Goal: Transaction & Acquisition: Book appointment/travel/reservation

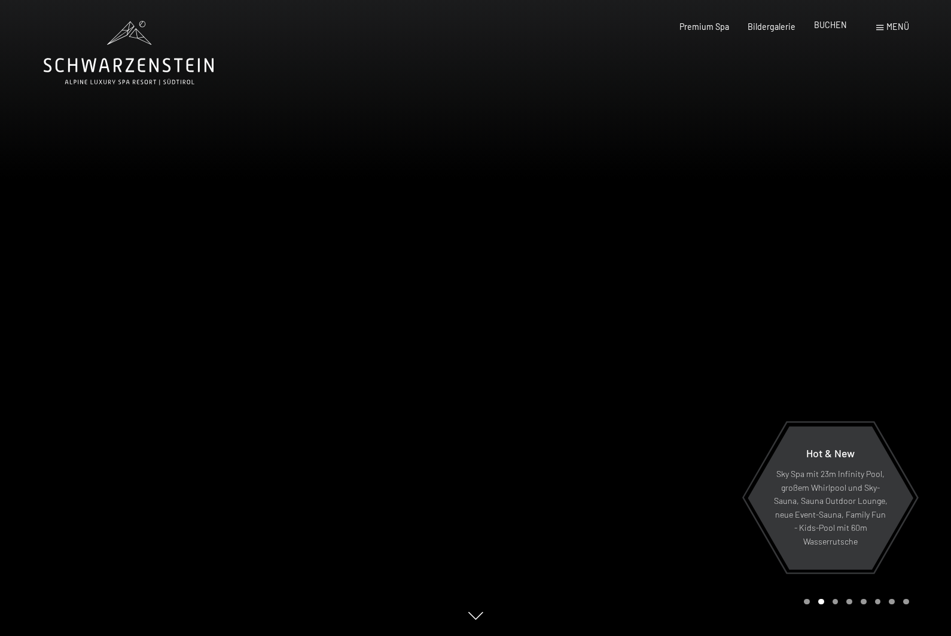
click at [834, 26] on span "BUCHEN" at bounding box center [830, 25] width 33 height 10
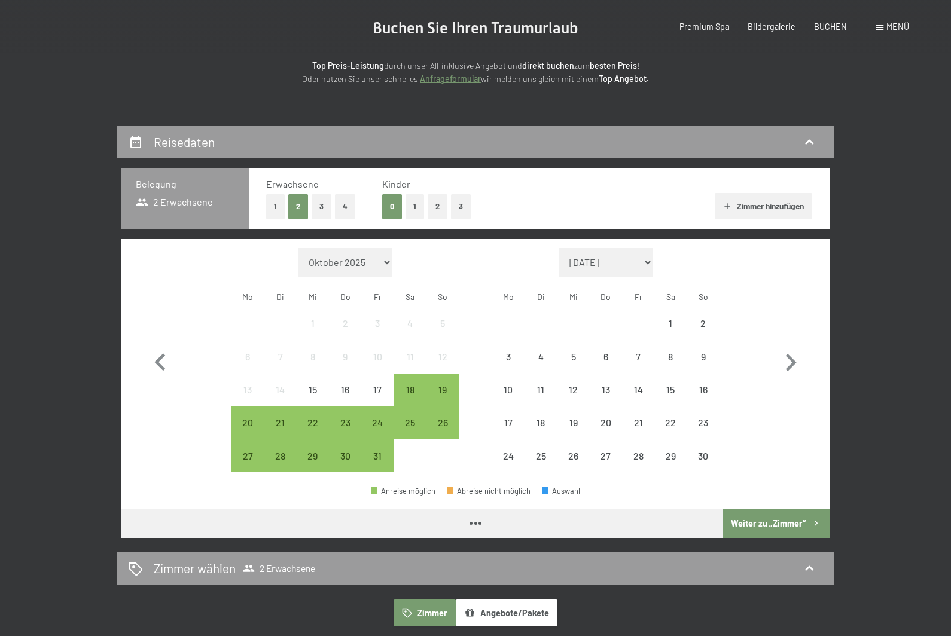
scroll to position [136, 0]
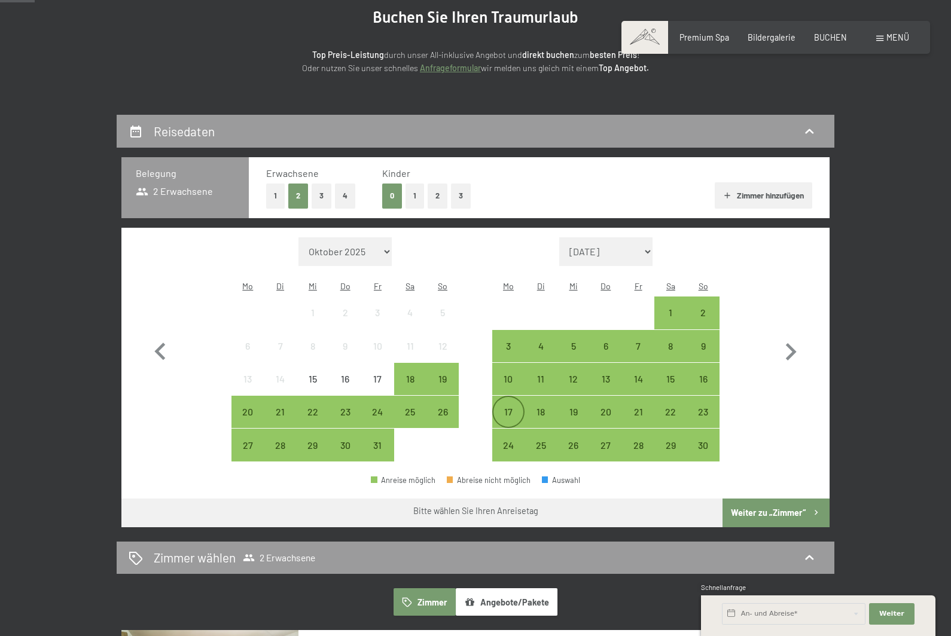
click at [518, 407] on div "17" at bounding box center [508, 422] width 30 height 30
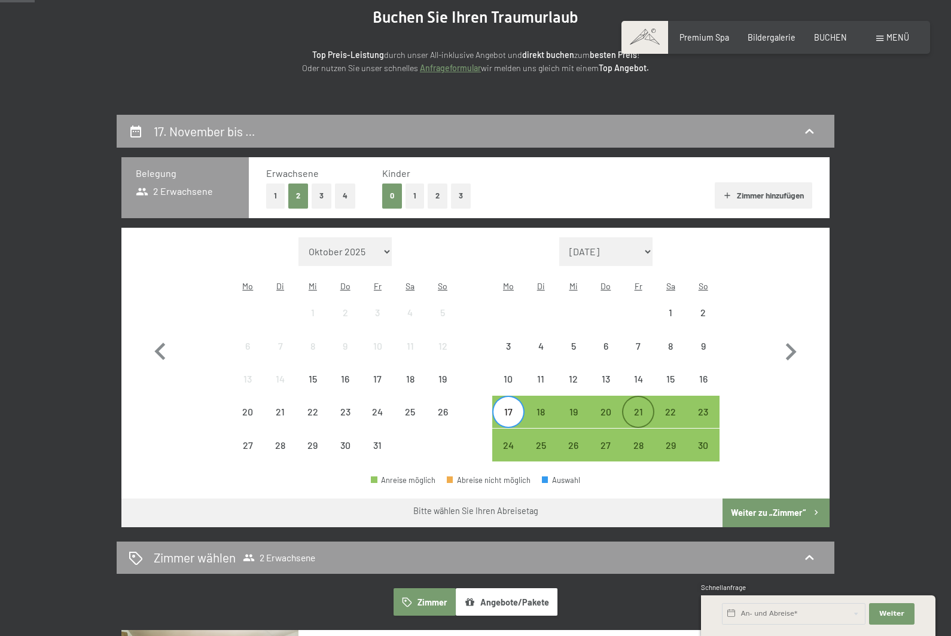
click at [628, 407] on div "21" at bounding box center [638, 422] width 30 height 30
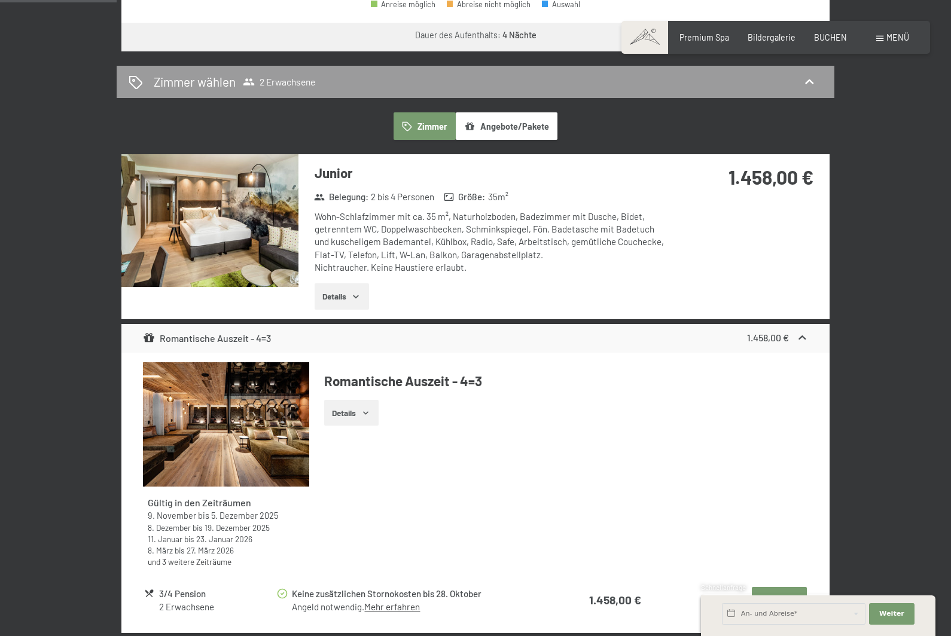
scroll to position [621, 0]
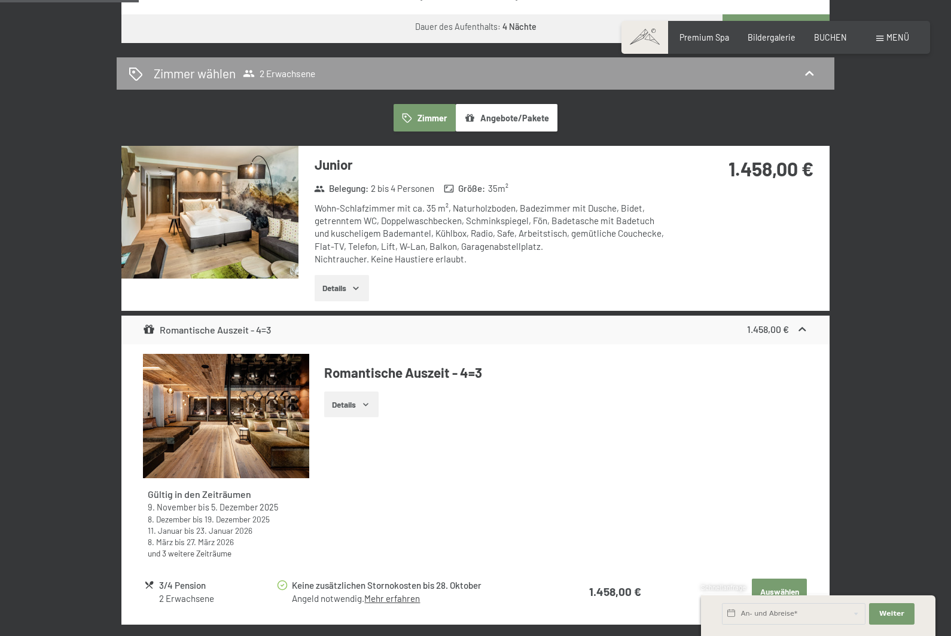
click at [761, 583] on button "Auswählen" at bounding box center [778, 592] width 55 height 26
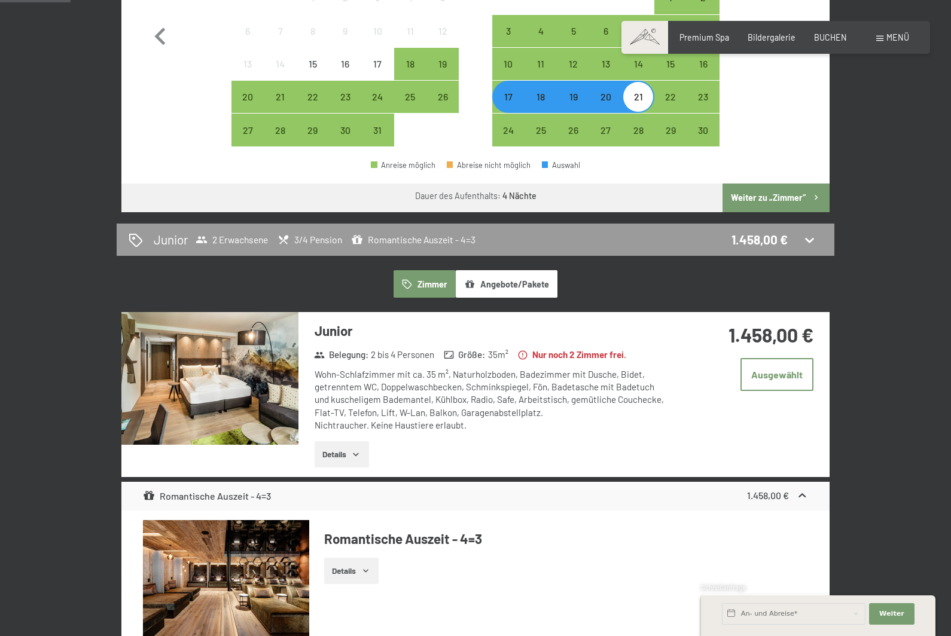
scroll to position [453, 0]
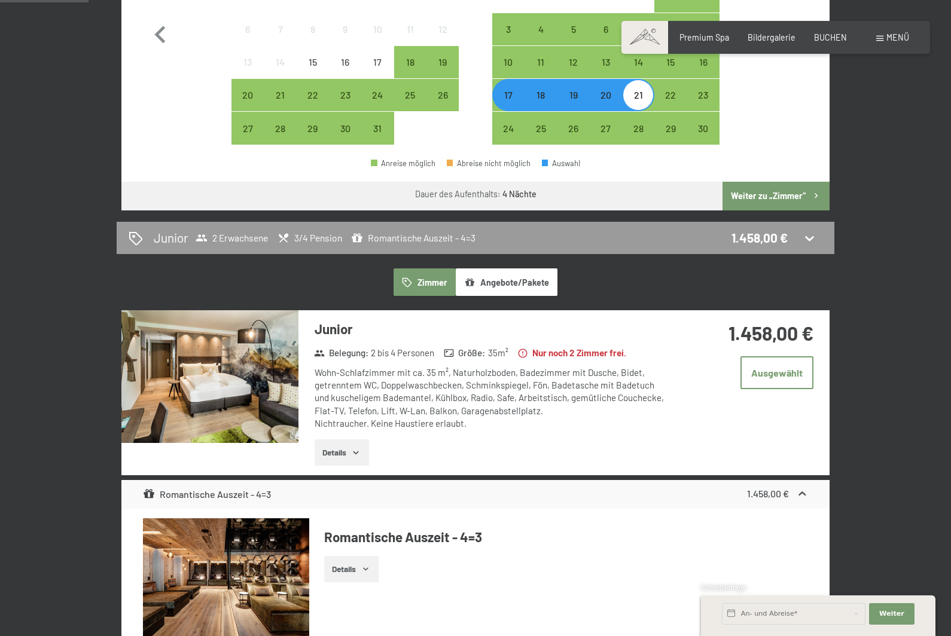
click at [347, 445] on button "Details" at bounding box center [341, 452] width 54 height 26
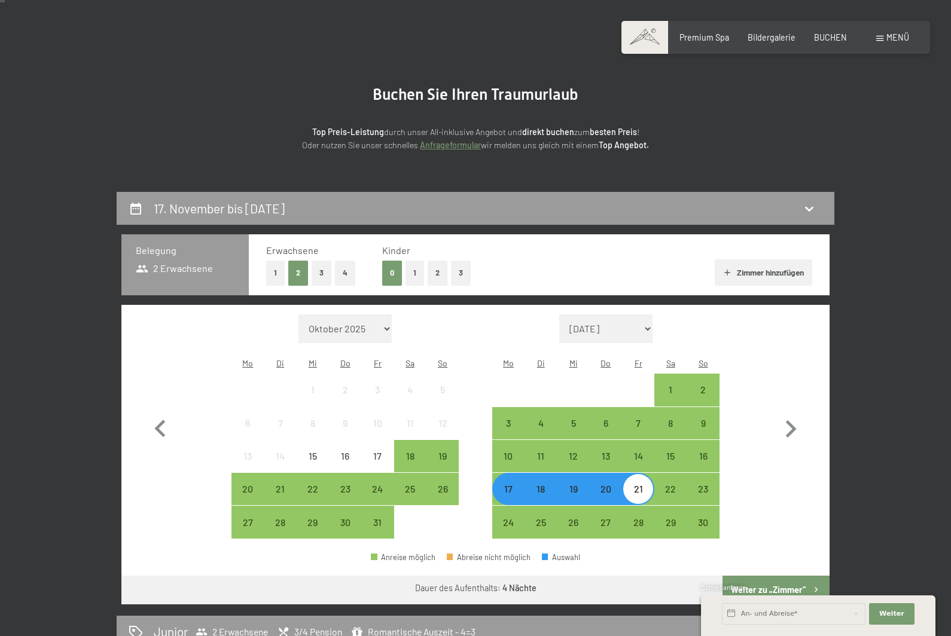
scroll to position [14, 0]
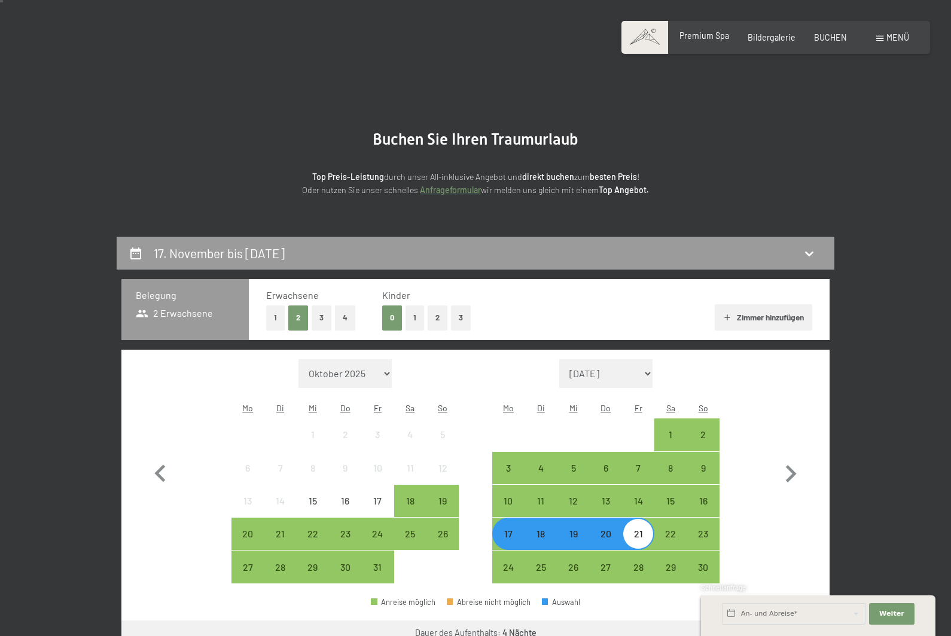
click at [708, 38] on span "Premium Spa" at bounding box center [704, 35] width 50 height 10
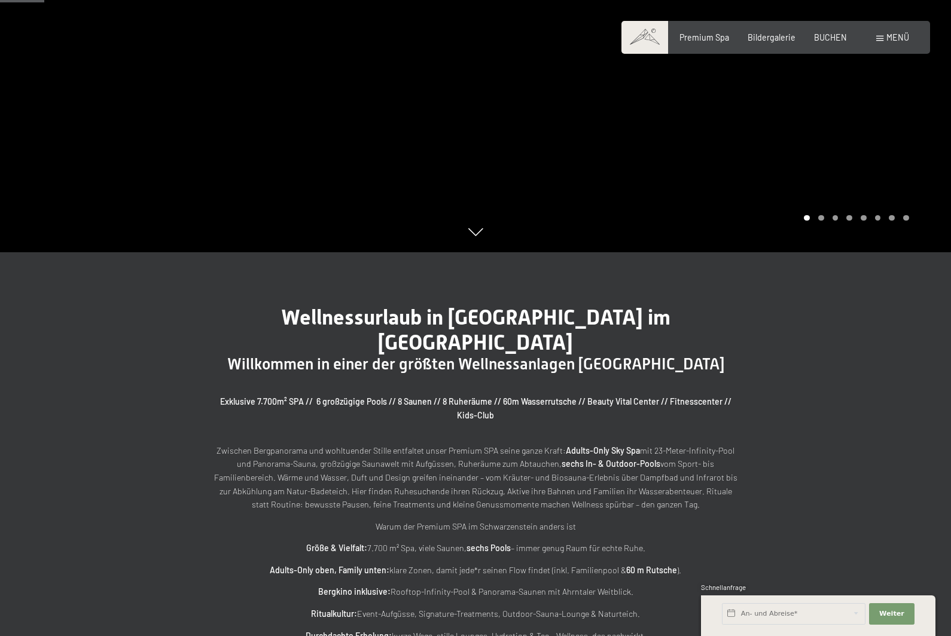
scroll to position [382, 0]
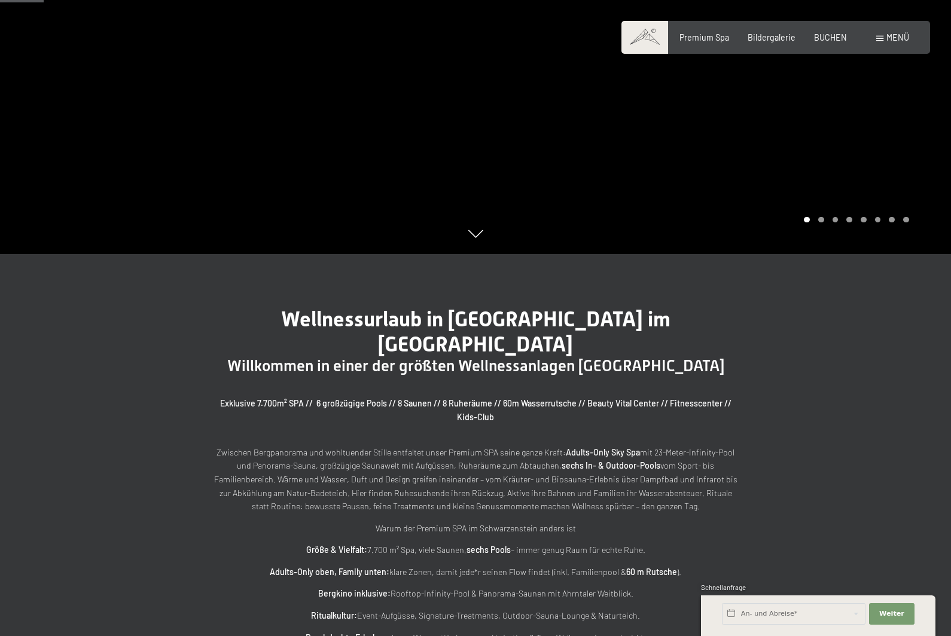
click at [888, 35] on span "Menü" at bounding box center [897, 37] width 23 height 10
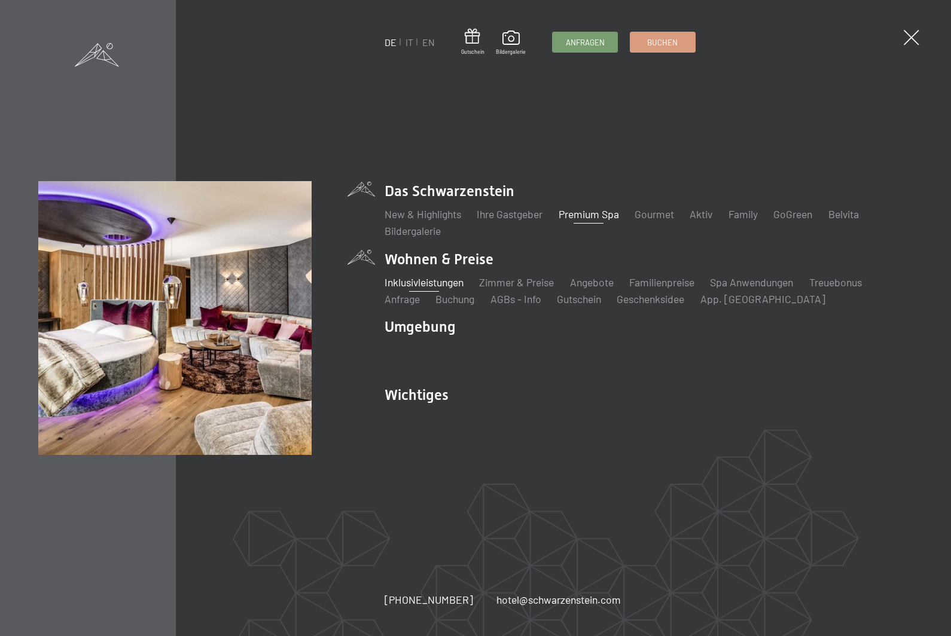
click at [427, 289] on link "Inklusivleistungen" at bounding box center [423, 282] width 79 height 13
